Goal: Transaction & Acquisition: Purchase product/service

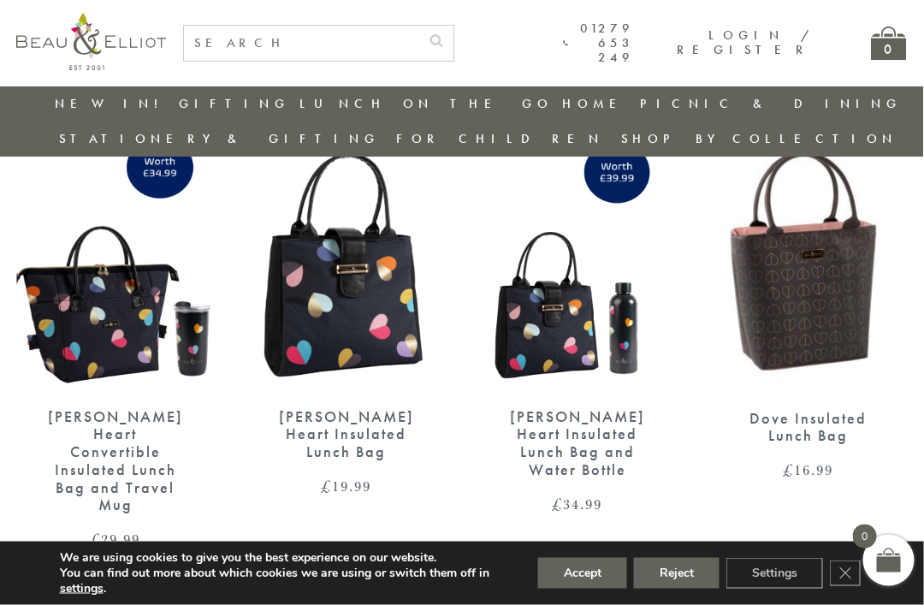
scroll to position [2480, 6]
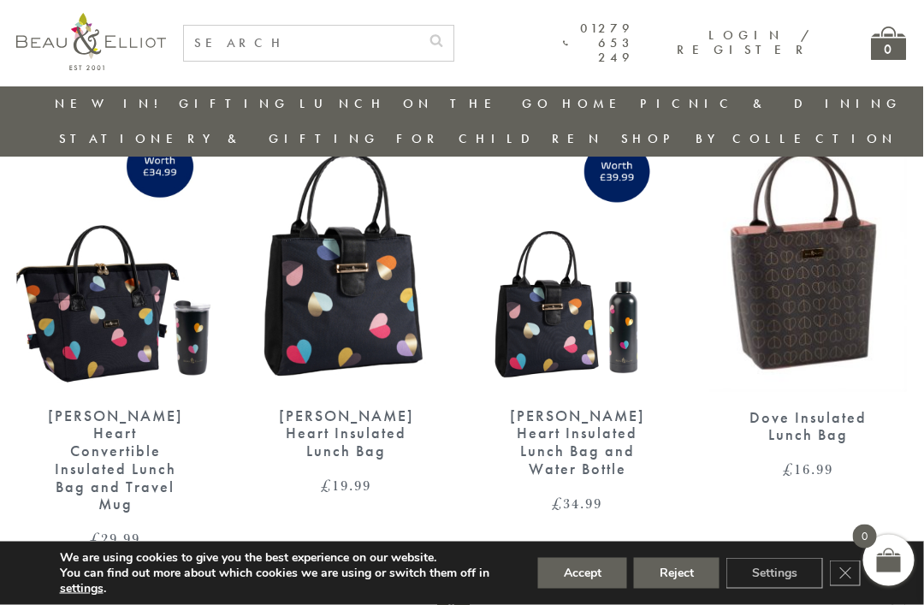
click at [116, 270] on img at bounding box center [115, 263] width 197 height 254
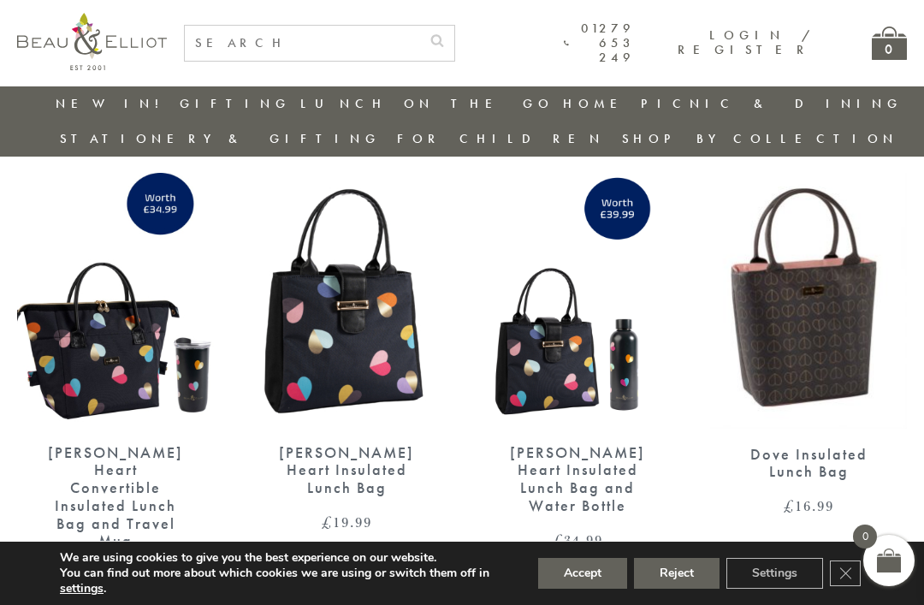
scroll to position [2444, 7]
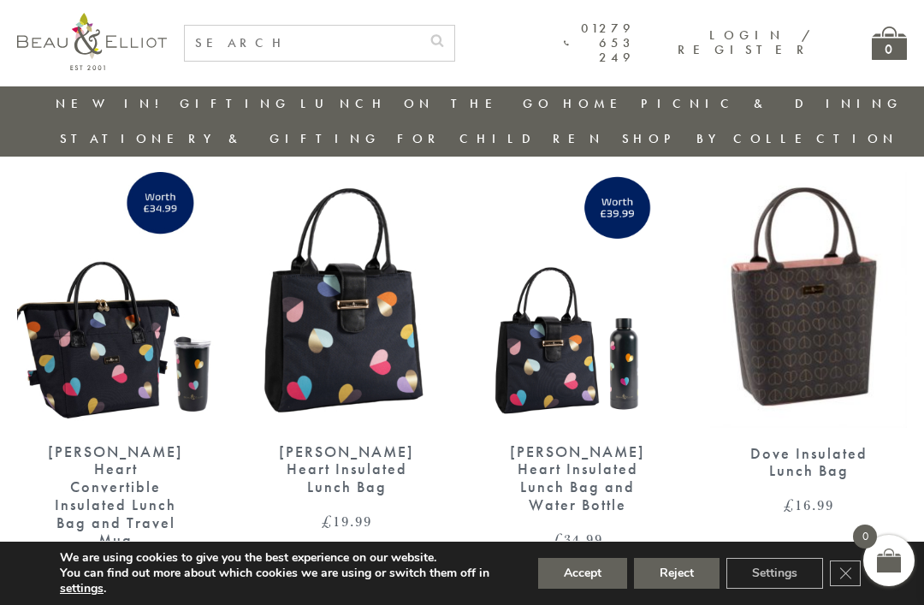
click at [813, 265] on img at bounding box center [808, 300] width 197 height 256
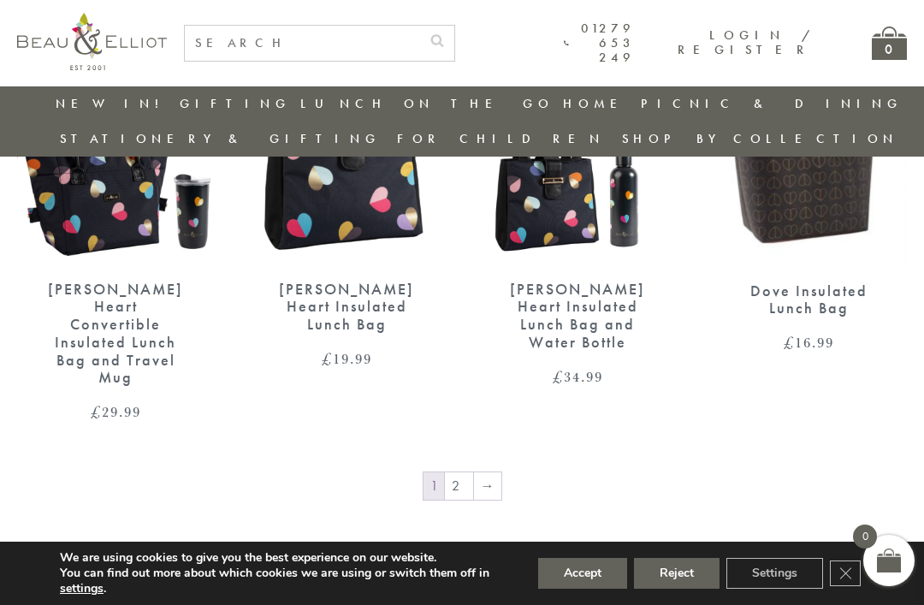
scroll to position [2611, 7]
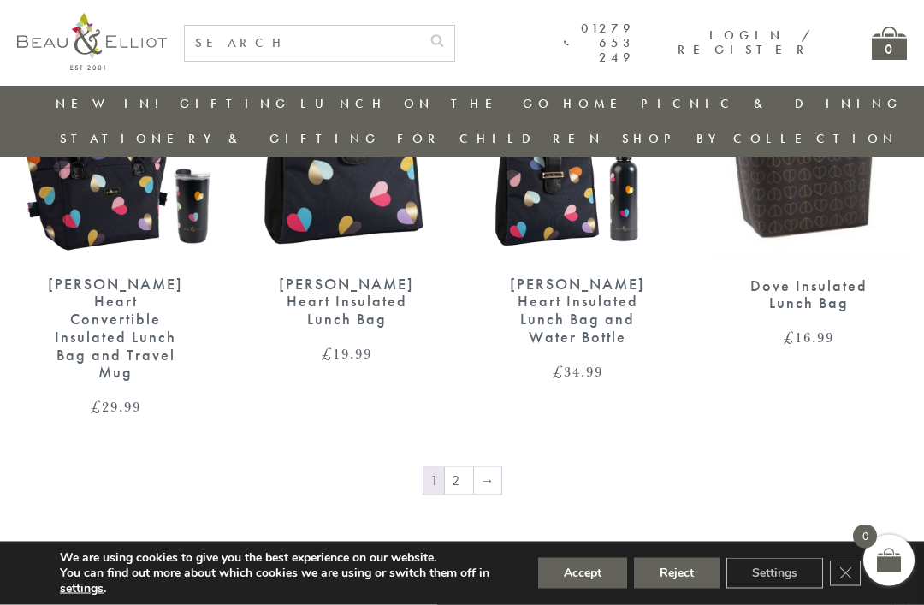
click at [474, 467] on link "→" at bounding box center [487, 480] width 27 height 27
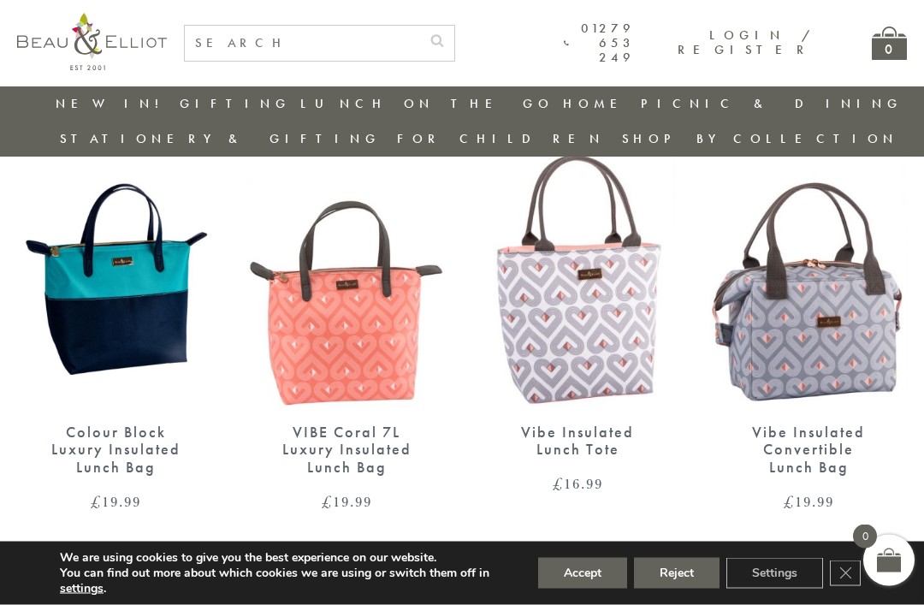
scroll to position [1099, 0]
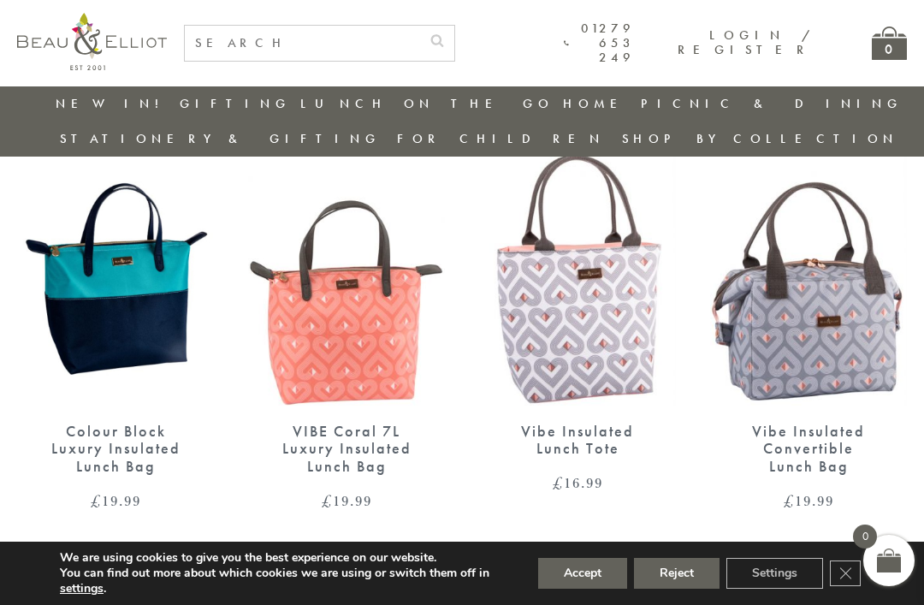
click at [571, 589] on button "Accept" at bounding box center [582, 573] width 89 height 31
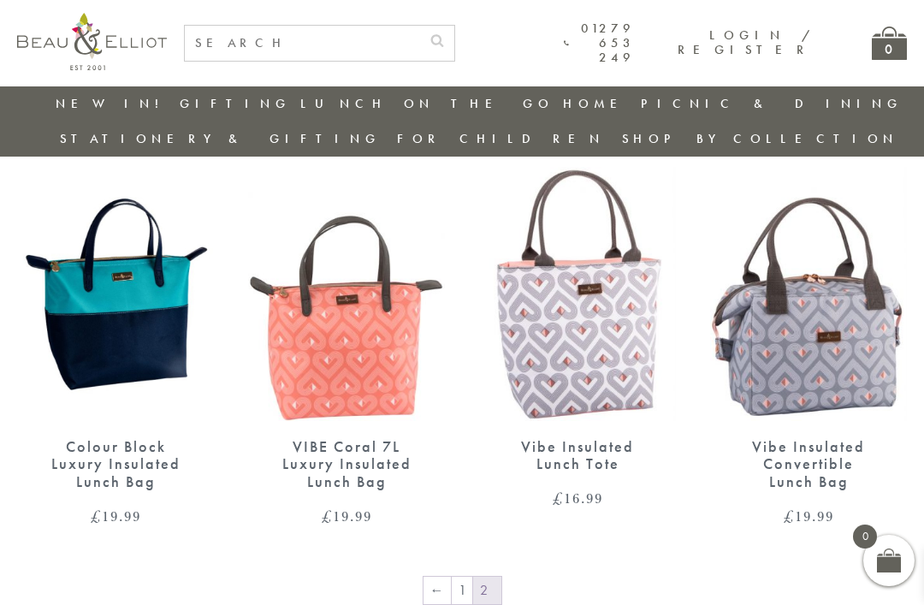
scroll to position [1087, 0]
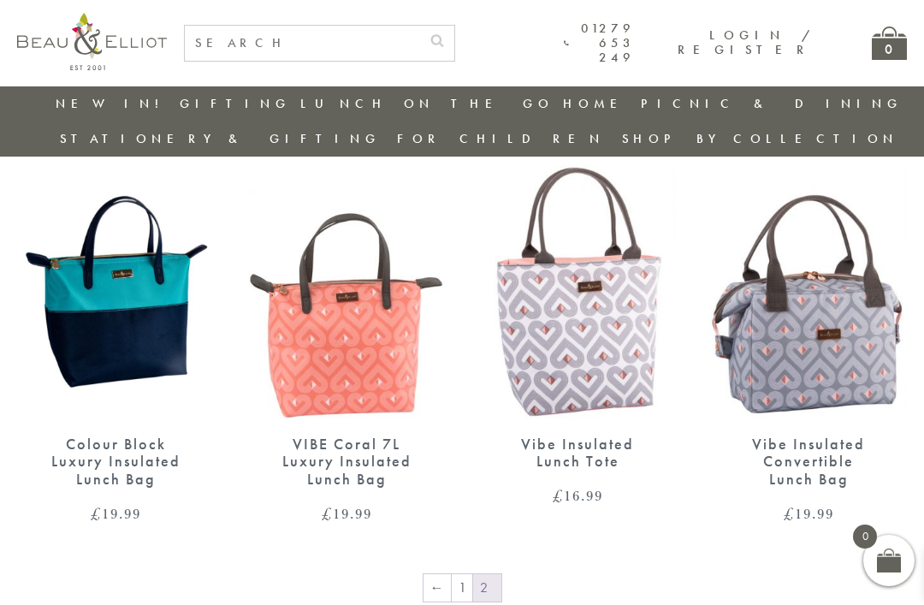
click at [587, 302] on img at bounding box center [577, 291] width 197 height 254
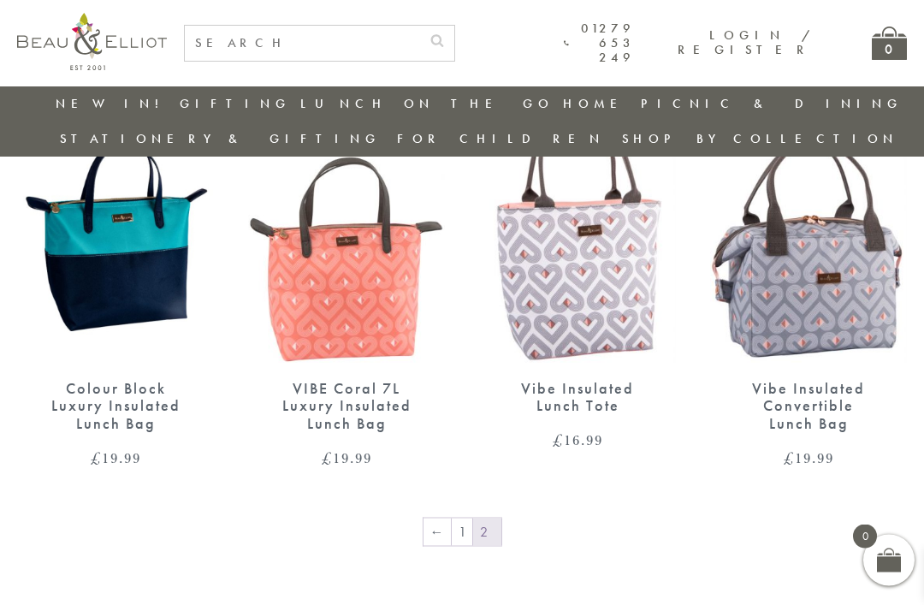
scroll to position [1145, 0]
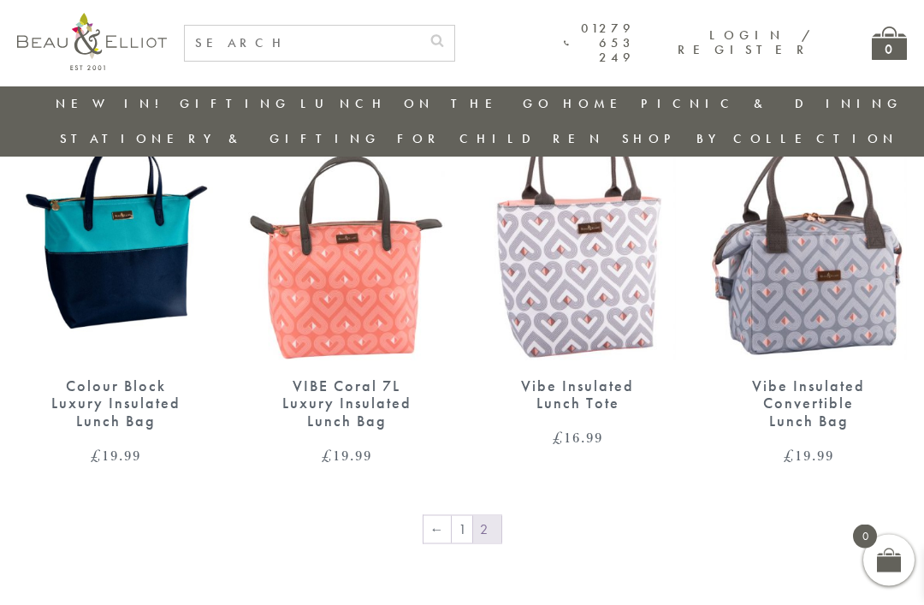
click at [455, 516] on link "1" at bounding box center [462, 529] width 21 height 27
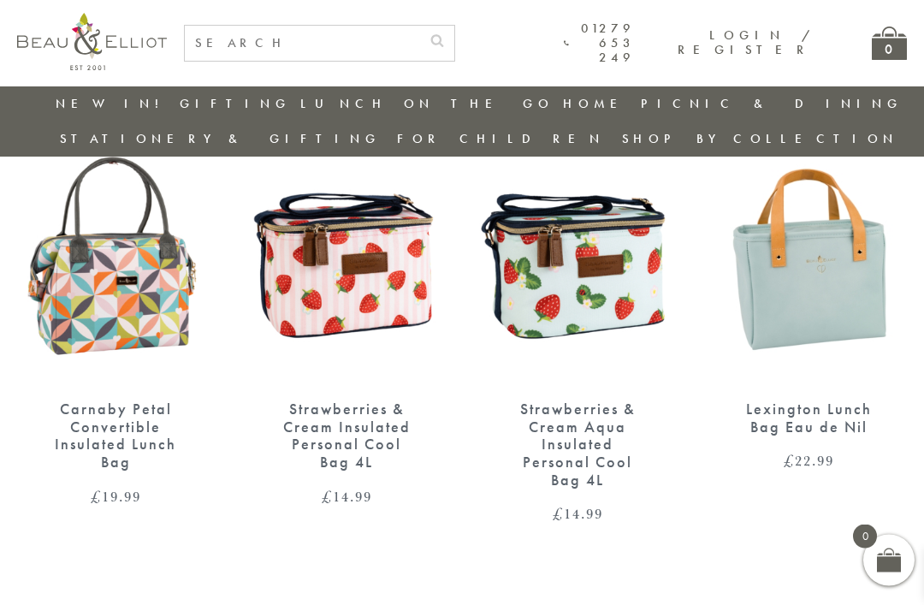
scroll to position [1105, 0]
click at [808, 271] on img at bounding box center [808, 255] width 197 height 254
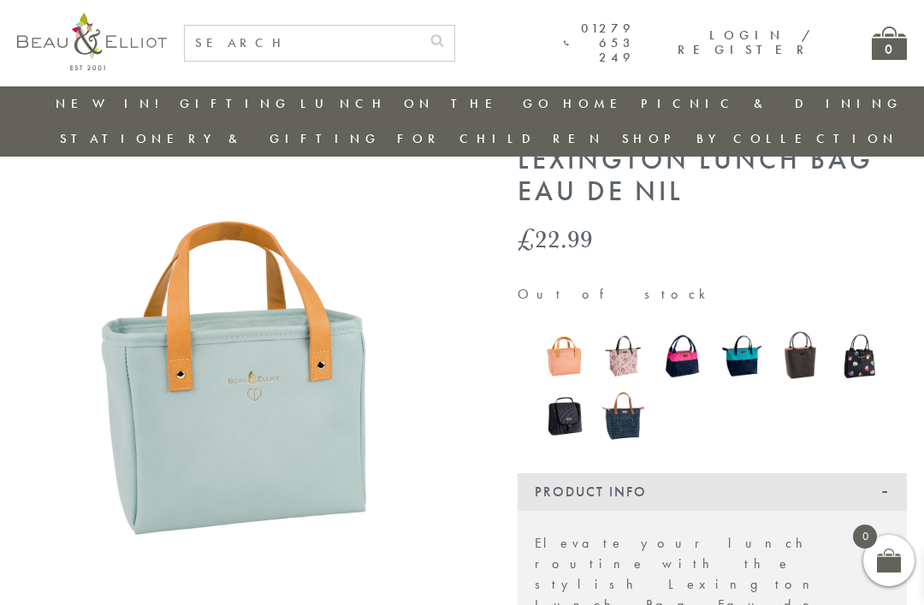
scroll to position [64, 0]
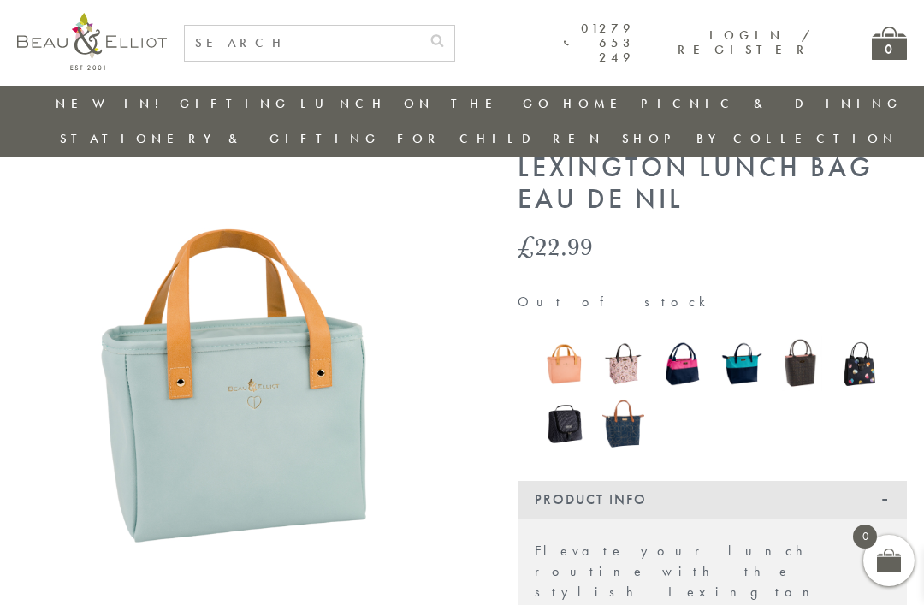
click at [676, 336] on img at bounding box center [682, 363] width 42 height 55
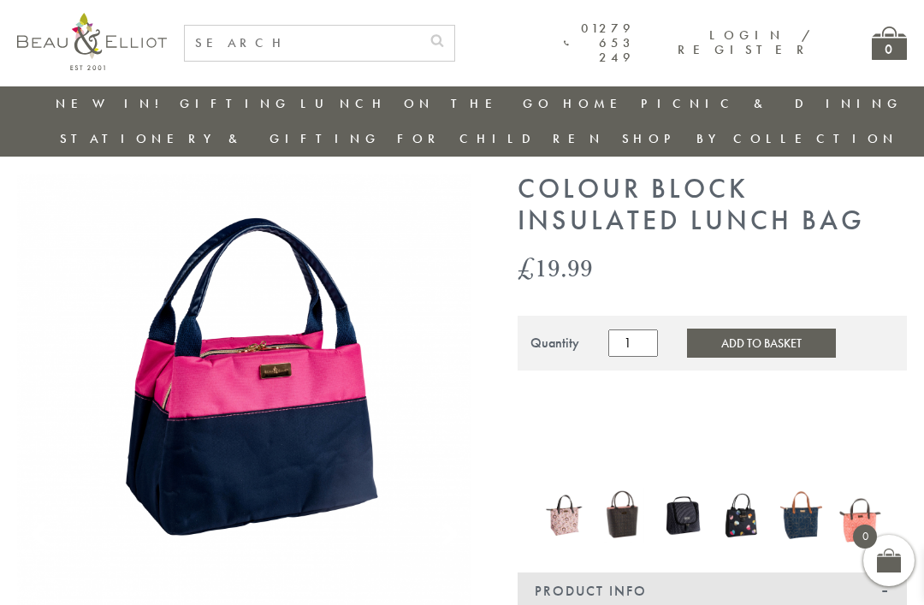
scroll to position [49, 0]
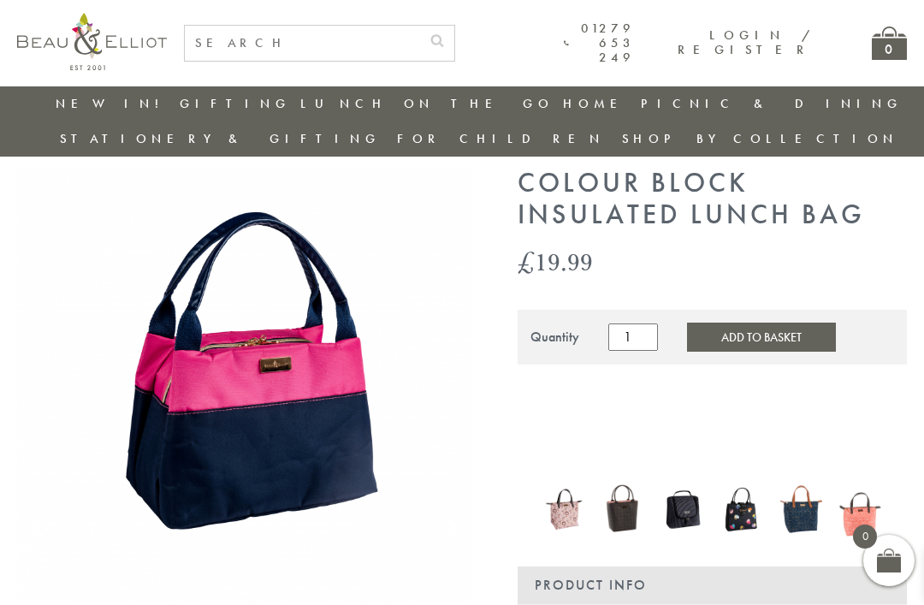
click at [787, 481] on img at bounding box center [801, 509] width 42 height 56
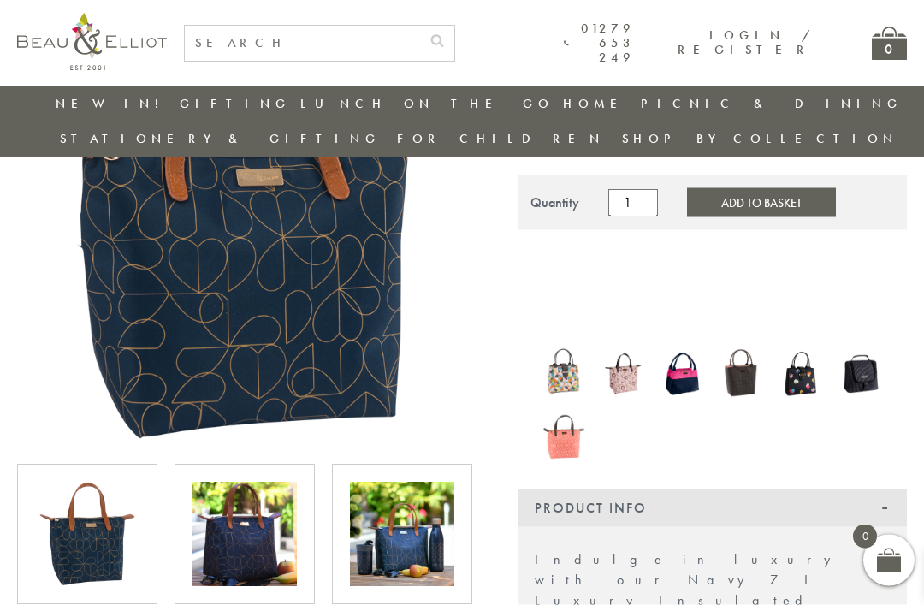
scroll to position [229, 0]
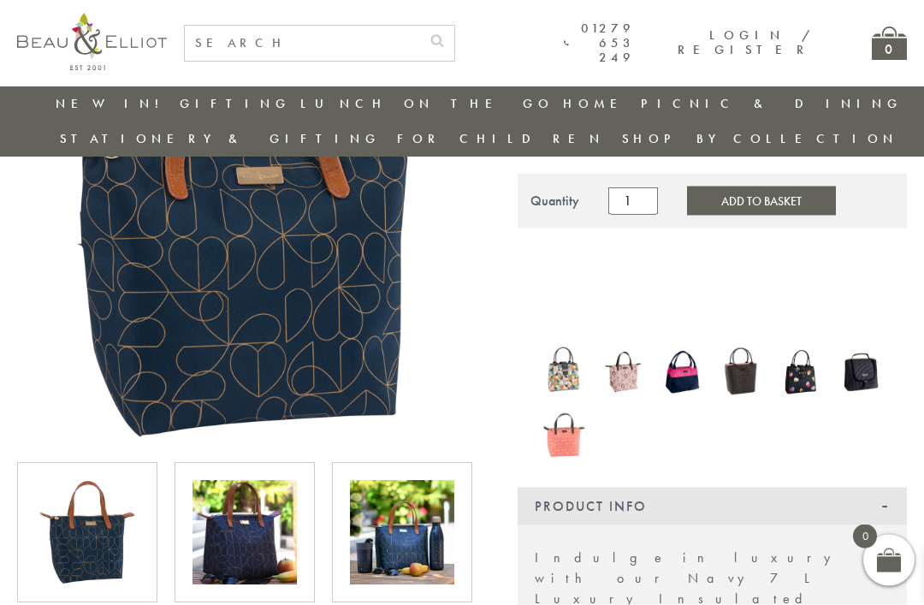
click at [562, 403] on img at bounding box center [564, 430] width 42 height 55
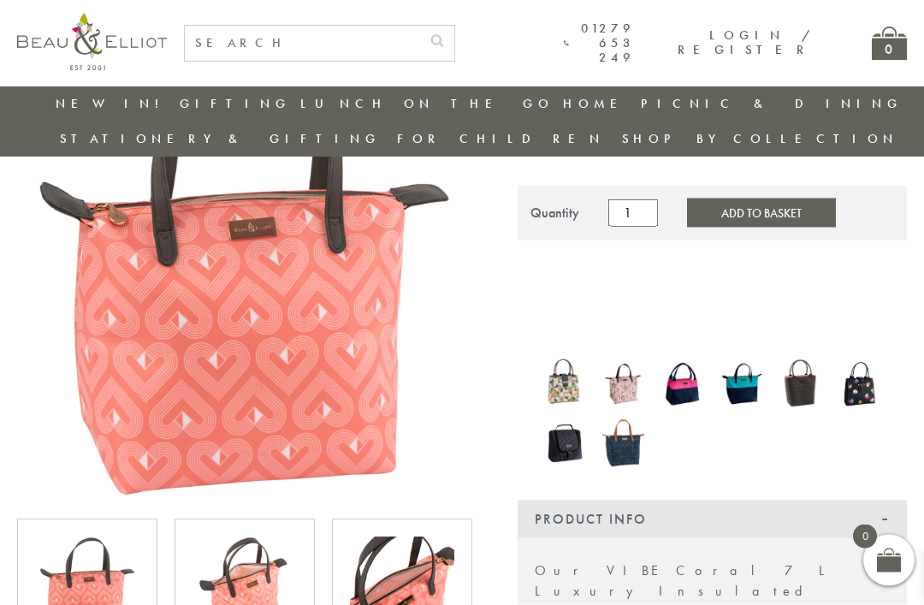
scroll to position [174, 0]
click at [737, 356] on img at bounding box center [741, 383] width 42 height 55
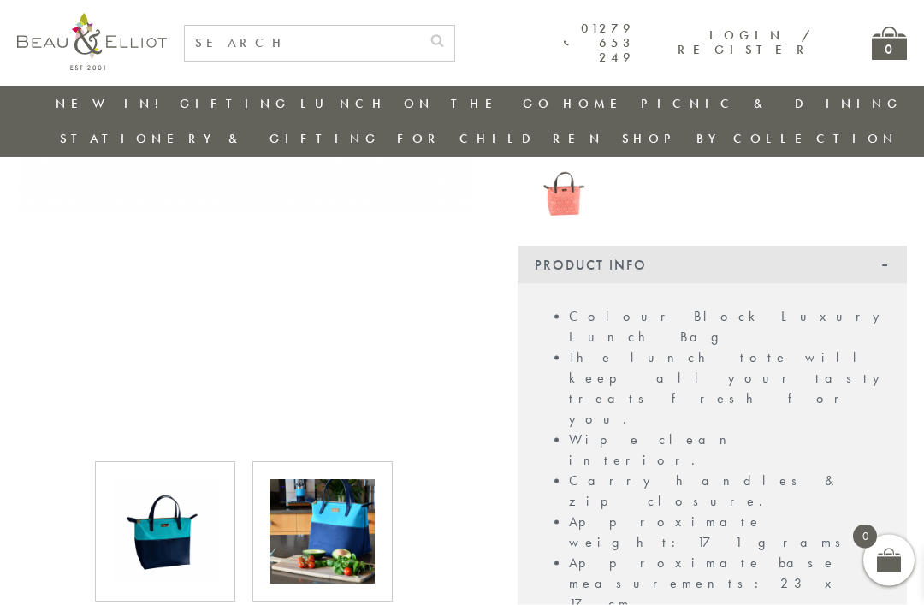
scroll to position [456, 0]
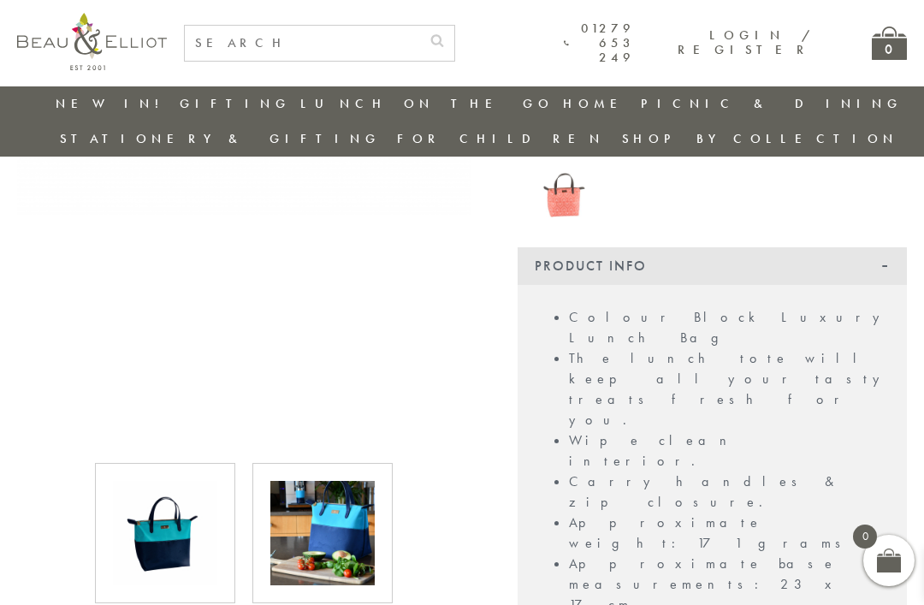
click at [170, 498] on img at bounding box center [165, 533] width 104 height 104
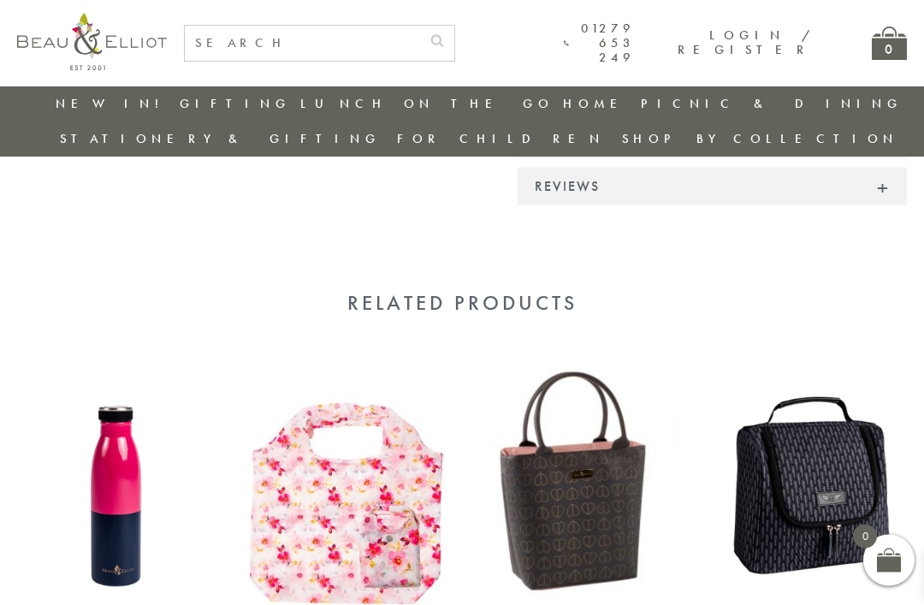
scroll to position [1233, 0]
